Goal: Task Accomplishment & Management: Complete application form

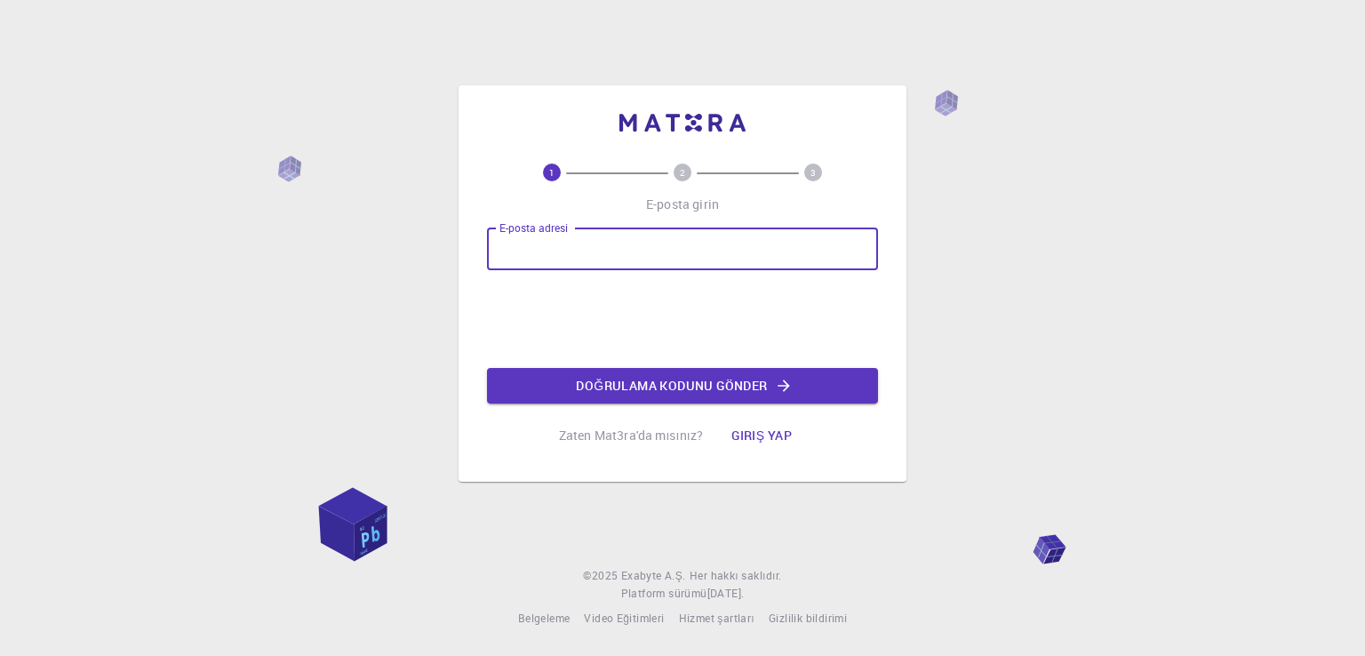
click at [679, 253] on input "E-posta adresi" at bounding box center [682, 249] width 391 height 43
type input "[EMAIL_ADDRESS][DOMAIN_NAME]"
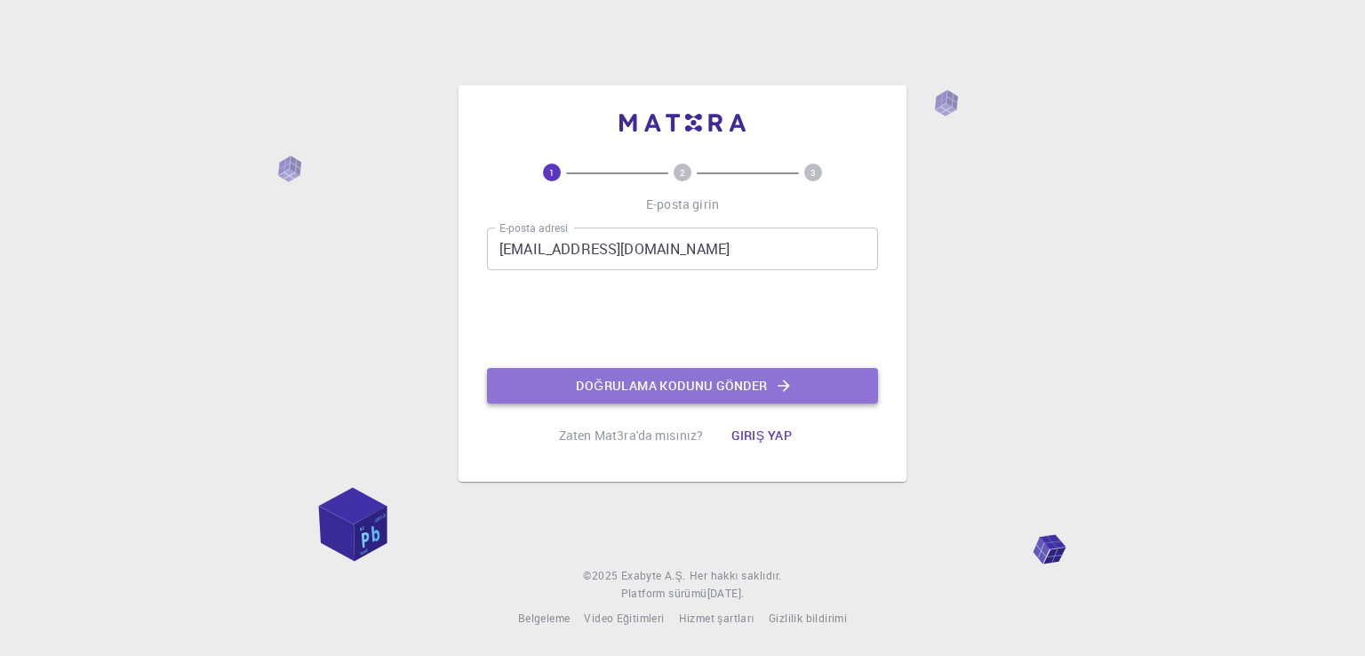
click at [677, 380] on font "Doğrulama kodunu gönder" at bounding box center [671, 385] width 191 height 17
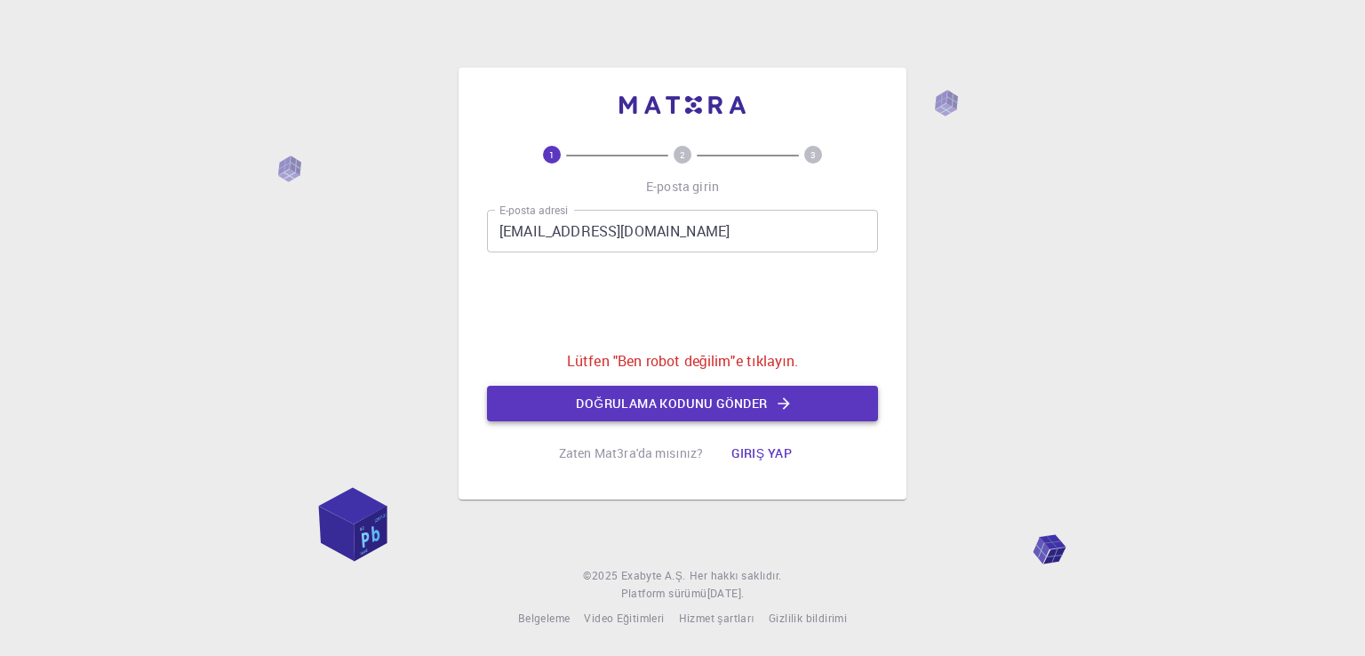
click at [637, 396] on font "Doğrulama kodunu gönder" at bounding box center [671, 403] width 191 height 17
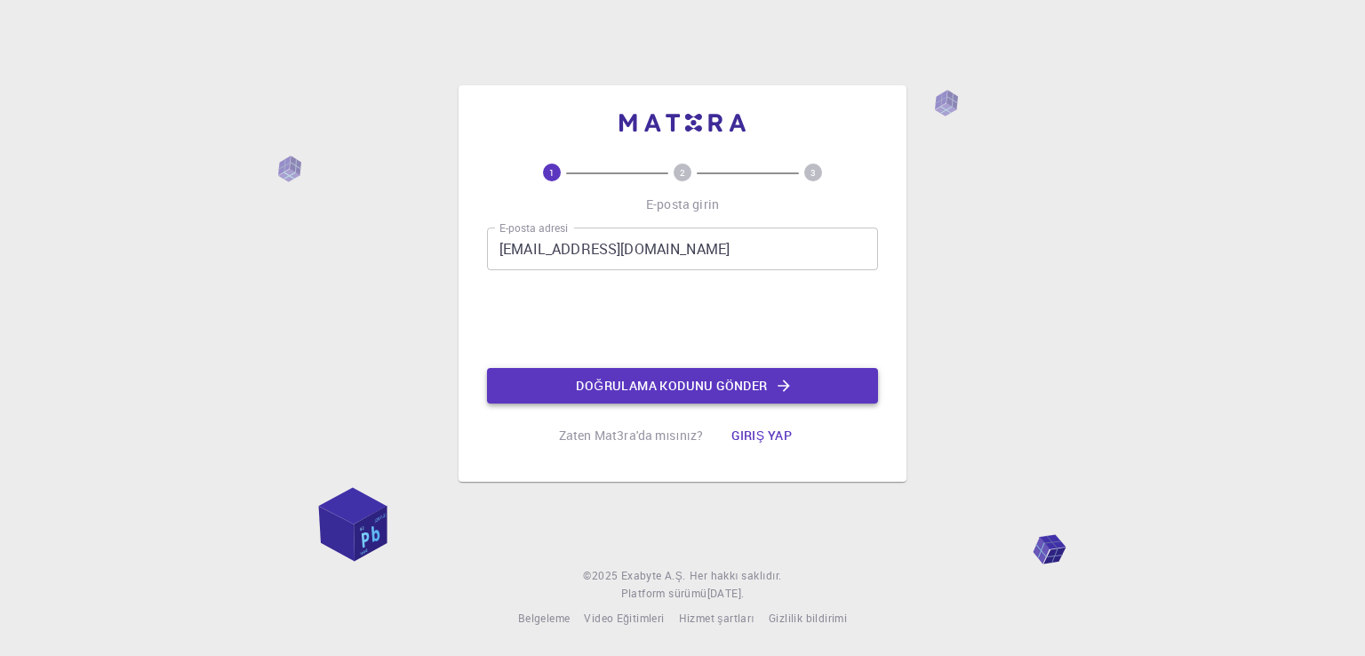
click at [637, 396] on font "Doğrulama kodunu gönder" at bounding box center [671, 385] width 191 height 23
click at [612, 243] on input "E-posta adresi" at bounding box center [682, 249] width 391 height 43
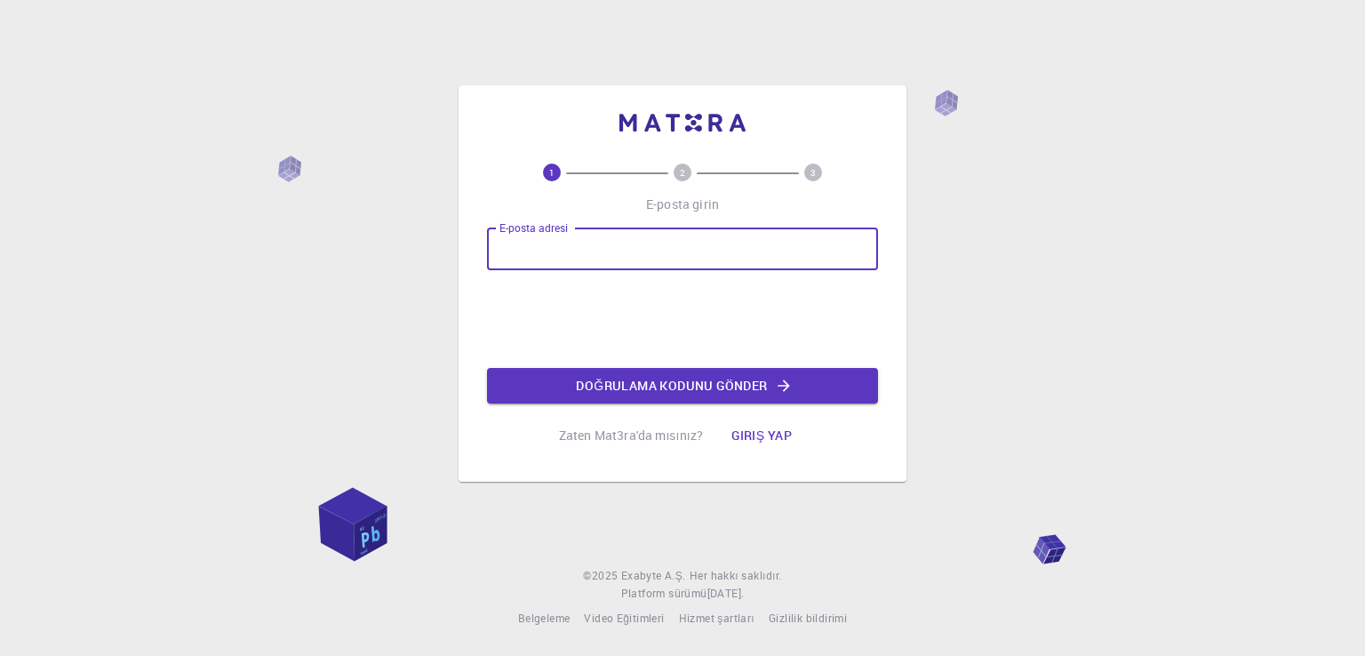
type input "[EMAIL_ADDRESS][DOMAIN_NAME]"
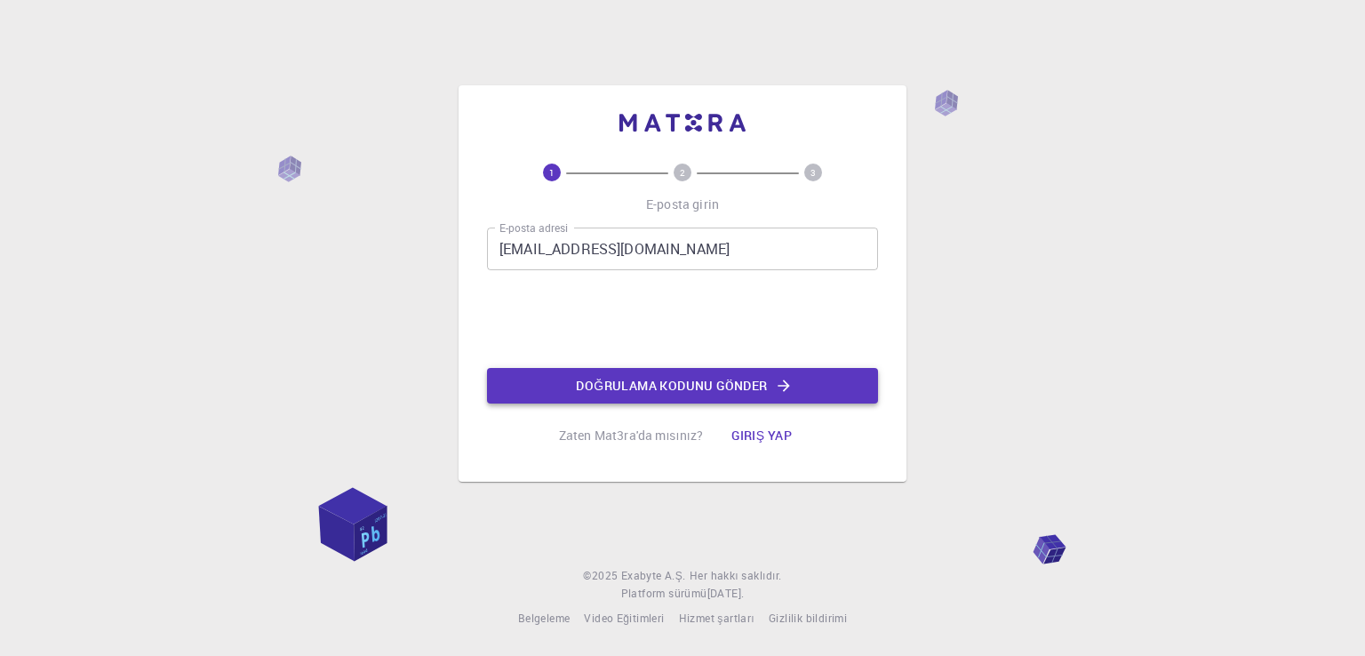
click at [600, 378] on font "Doğrulama kodunu gönder" at bounding box center [671, 385] width 191 height 17
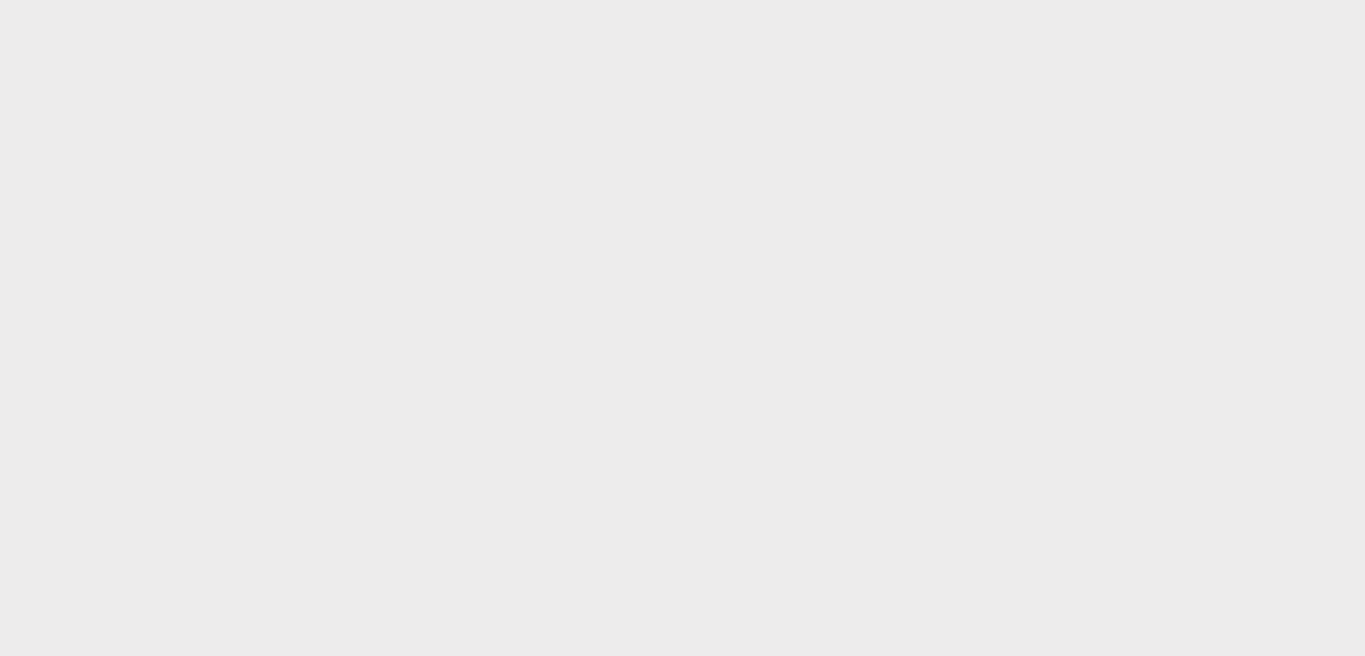
click at [630, 133] on body "Orijinal metin Bu çeviriyi değerlendirin Geri bildiriminiz, Google Çeviri'yi iy…" at bounding box center [682, 328] width 1365 height 656
